Goal: Task Accomplishment & Management: Complete application form

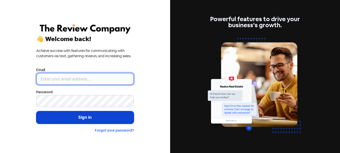
type input "[PERSON_NAME][EMAIL_ADDRESS][DOMAIN_NAME]"
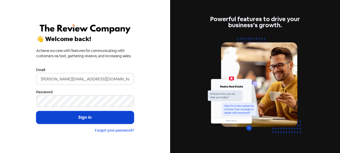
click at [82, 117] on button "Sign in" at bounding box center [85, 117] width 98 height 13
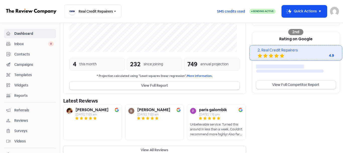
scroll to position [161, 0]
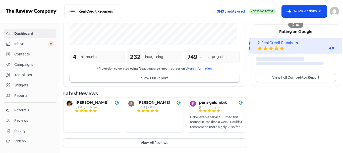
click at [21, 56] on span "Contacts" at bounding box center [33, 54] width 39 height 5
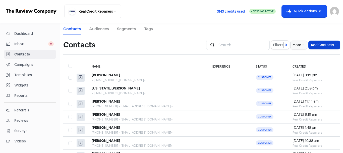
click at [317, 43] on button "Add Contacts" at bounding box center [324, 45] width 31 height 8
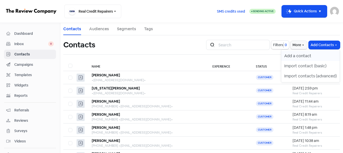
click at [303, 57] on button "Add a contact" at bounding box center [311, 56] width 59 height 10
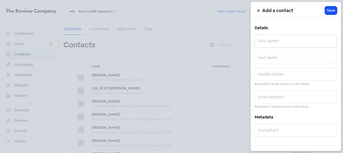
click at [276, 40] on input "text" at bounding box center [296, 41] width 82 height 13
paste input "[PERSON_NAME]"
click at [281, 42] on input "[PERSON_NAME]" at bounding box center [296, 41] width 82 height 13
type input "TOPUI \"
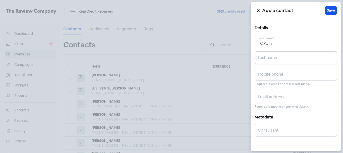
paste input "[PERSON_NAME]"
type input "[PERSON_NAME]"
click at [281, 42] on input "TOPUI \" at bounding box center [296, 41] width 82 height 13
type input "TOPUI"
click at [266, 75] on input "text" at bounding box center [296, 74] width 82 height 13
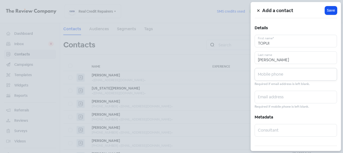
paste input "0414478270"
type input "0414478270"
click at [272, 99] on input "text" at bounding box center [296, 96] width 82 height 13
paste input "stefanieagelinas@hotmail.com"
type input "stefanieagelinas@hotmail.com"
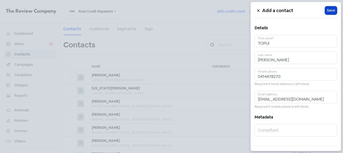
click at [332, 9] on span "Save" at bounding box center [331, 10] width 8 height 5
